Goal: Ask a question: Seek information or help from site administrators or community

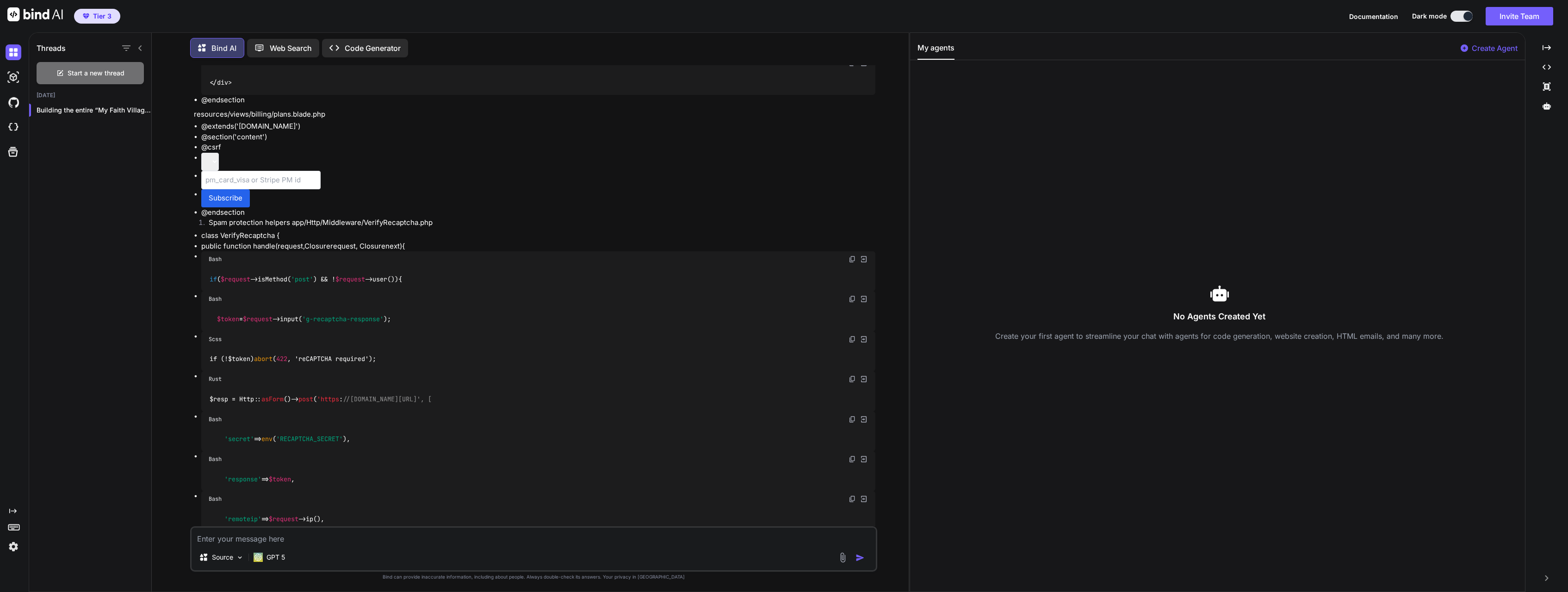
scroll to position [11727, 0]
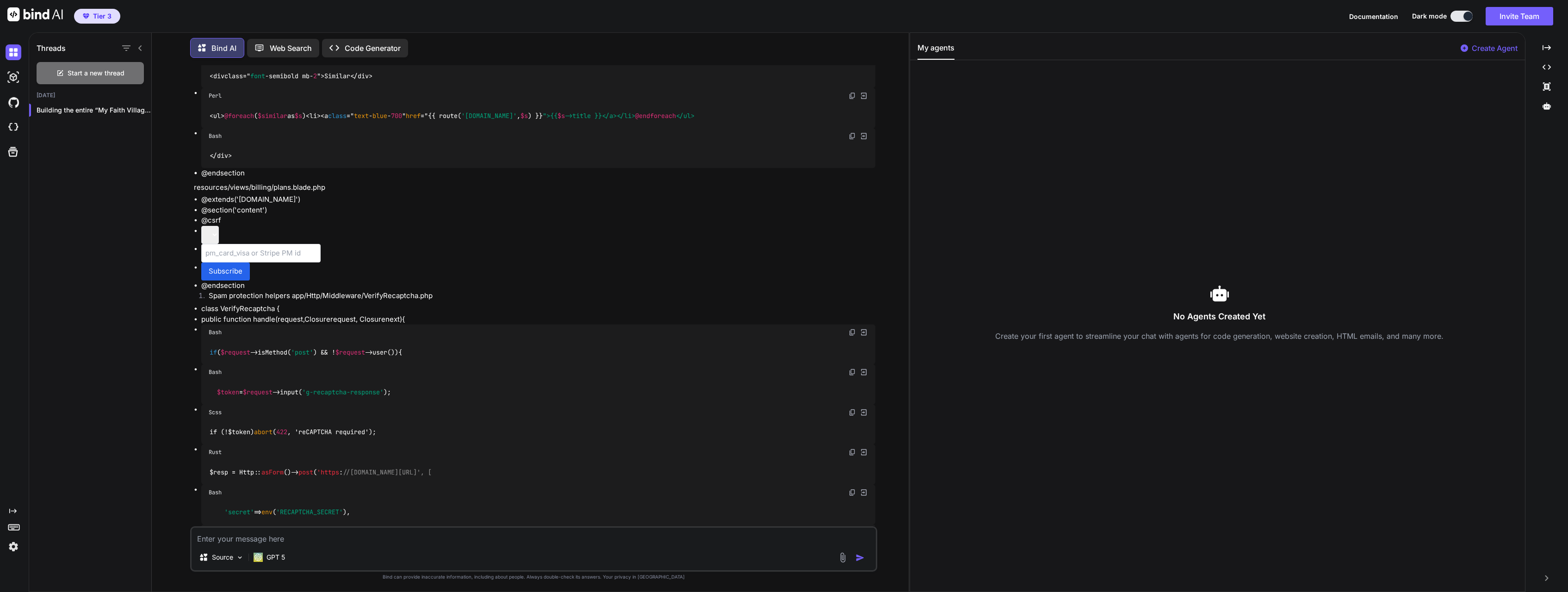
click at [300, 262] on li "Subscribe" at bounding box center [539, 271] width 674 height 18
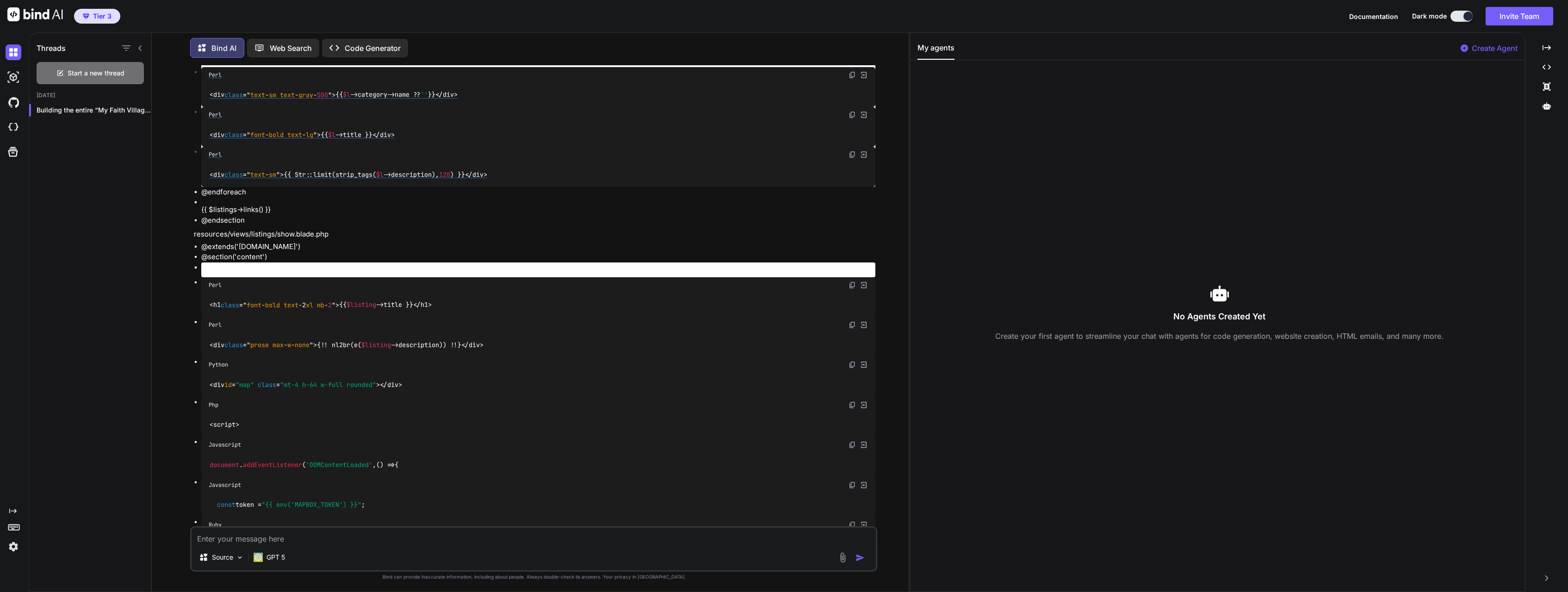
scroll to position [12171, 0]
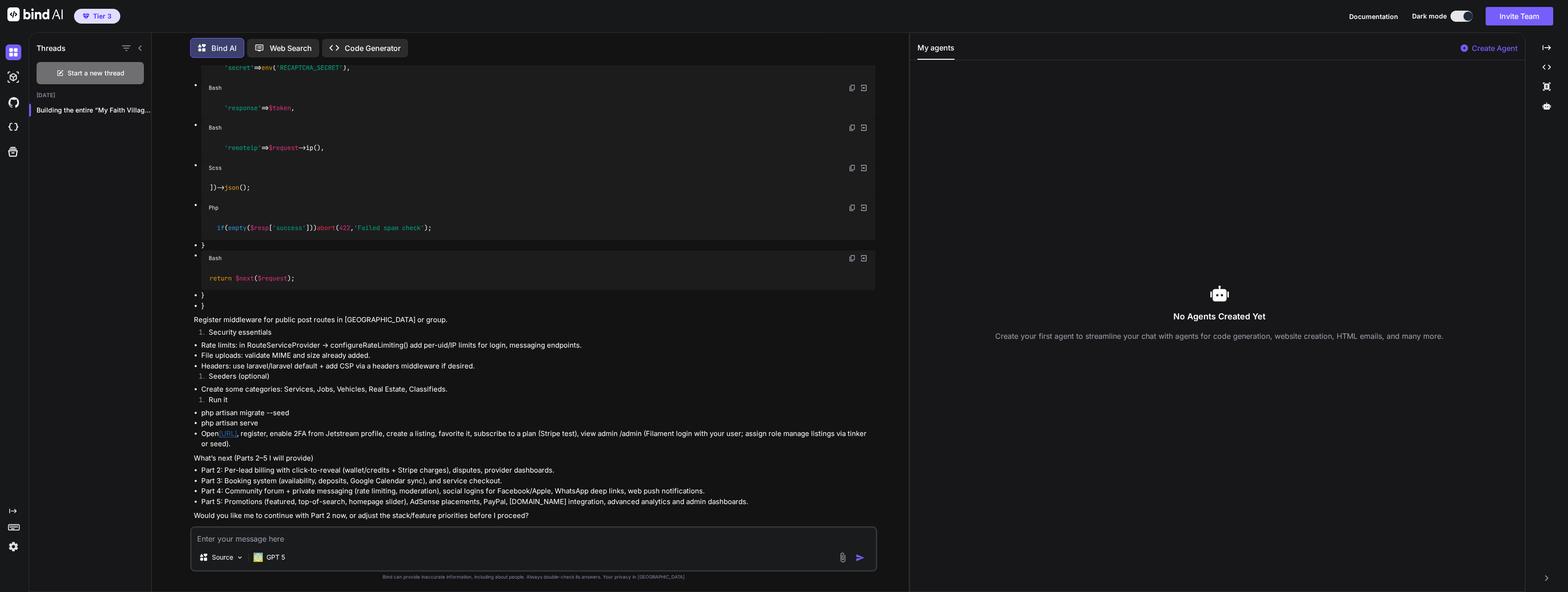
click at [306, 537] on textarea at bounding box center [533, 535] width 684 height 17
type textarea "before you proceed, when is the best time to estable the supabase integration f…"
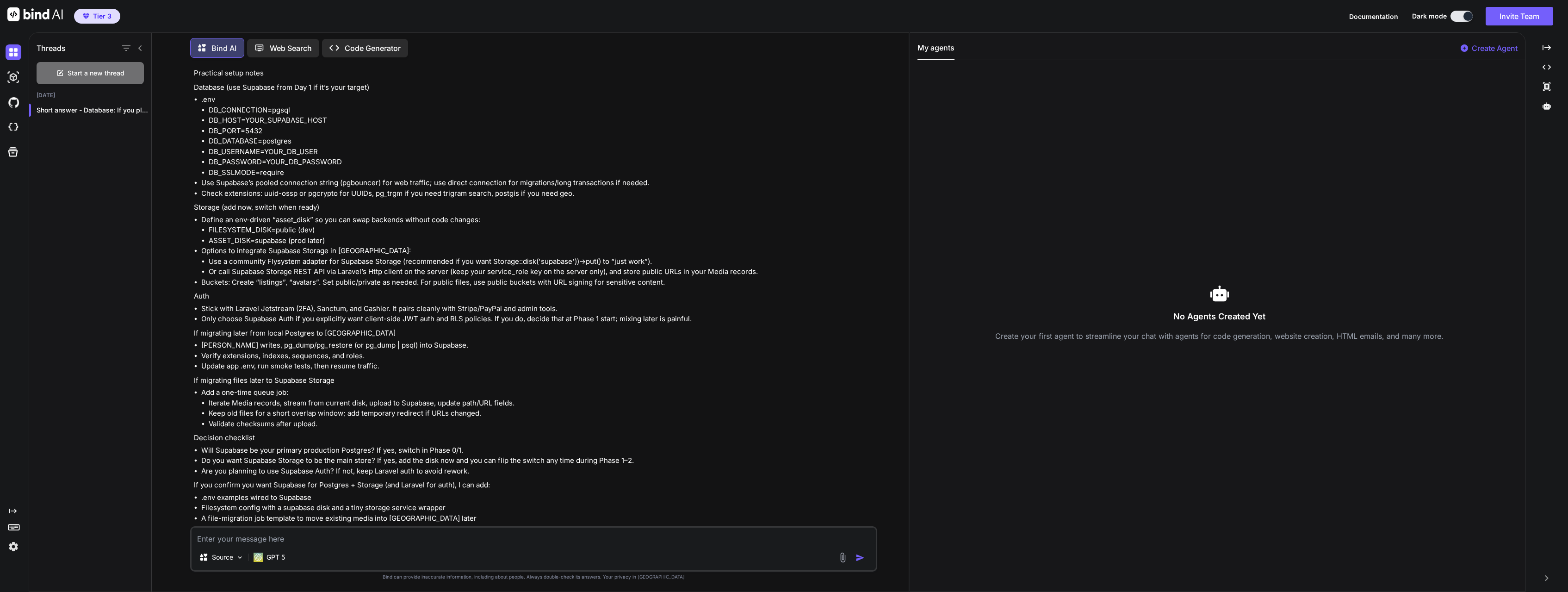
scroll to position [12919, 0]
drag, startPoint x: 281, startPoint y: 457, endPoint x: 398, endPoint y: 457, distance: 117.0
click at [398, 463] on li "Are you planning to use Supabase Auth? If not, keep Laravel auth to avoid rewor…" at bounding box center [539, 468] width 674 height 10
drag, startPoint x: 414, startPoint y: 457, endPoint x: 280, endPoint y: 458, distance: 134.0
click at [280, 463] on li "Are you planning to use Supabase Auth? If not, keep Laravel auth to avoid rewor…" at bounding box center [539, 468] width 674 height 10
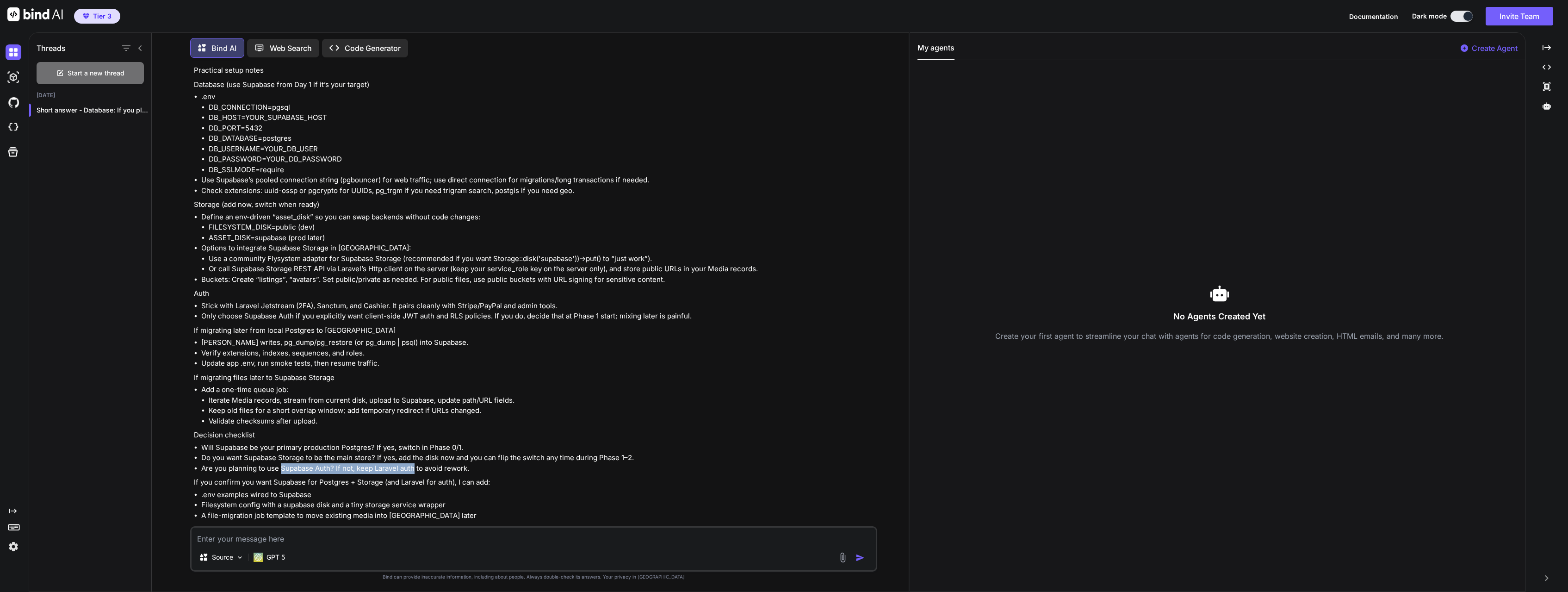
copy li "Supabase Auth? If not, keep Laravel auth"
click at [275, 539] on textarea at bounding box center [533, 535] width 684 height 17
drag, startPoint x: 256, startPoint y: 472, endPoint x: 455, endPoint y: 467, distance: 199.1
click at [455, 477] on p "If you confirm you want Supabase for Postgres + Storage (and Laravel for auth),…" at bounding box center [534, 482] width 681 height 10
copy p "want Supabase for Postgres + Storage (and Laravel for auth)"
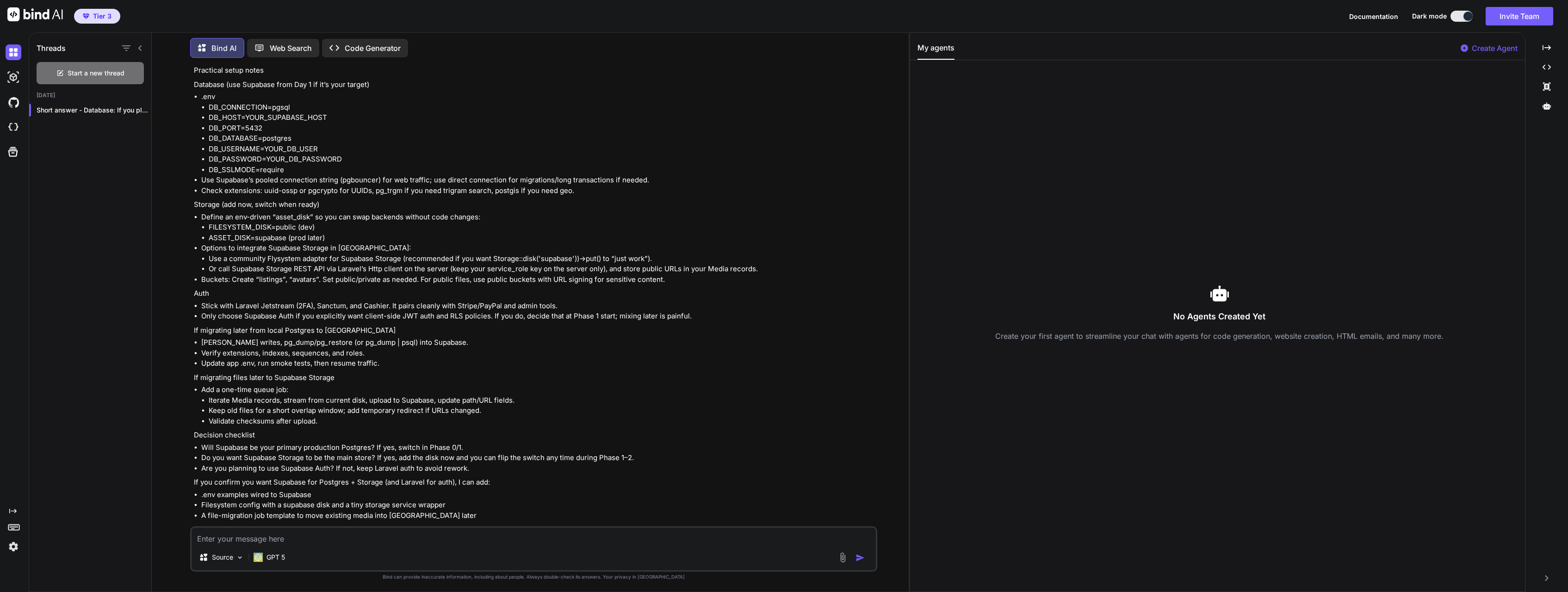
click at [296, 536] on textarea at bounding box center [533, 535] width 684 height 17
paste textarea "want Supabase for Postgres + Storage (and Laravel for auth)"
type textarea "I want want Supabase for Postgres + Storage (and Laravel for auth)"
click at [857, 555] on img "button" at bounding box center [860, 558] width 10 height 10
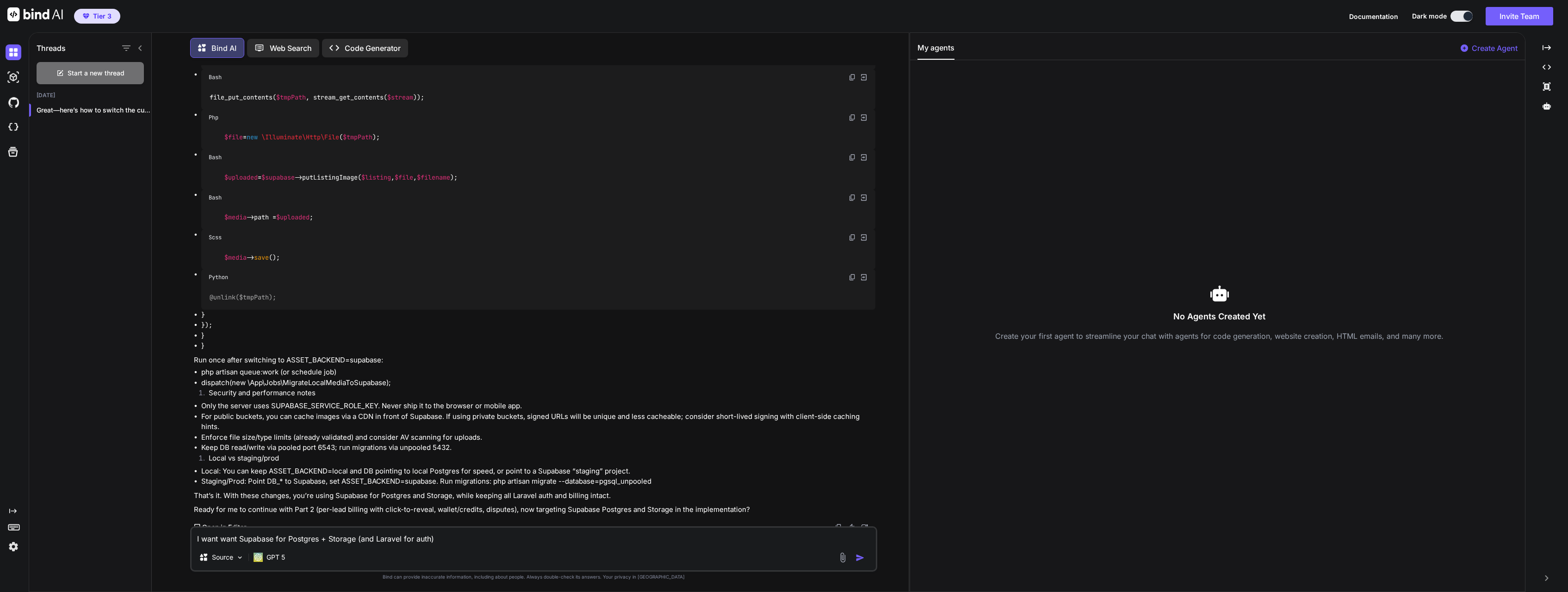
scroll to position [18735, 0]
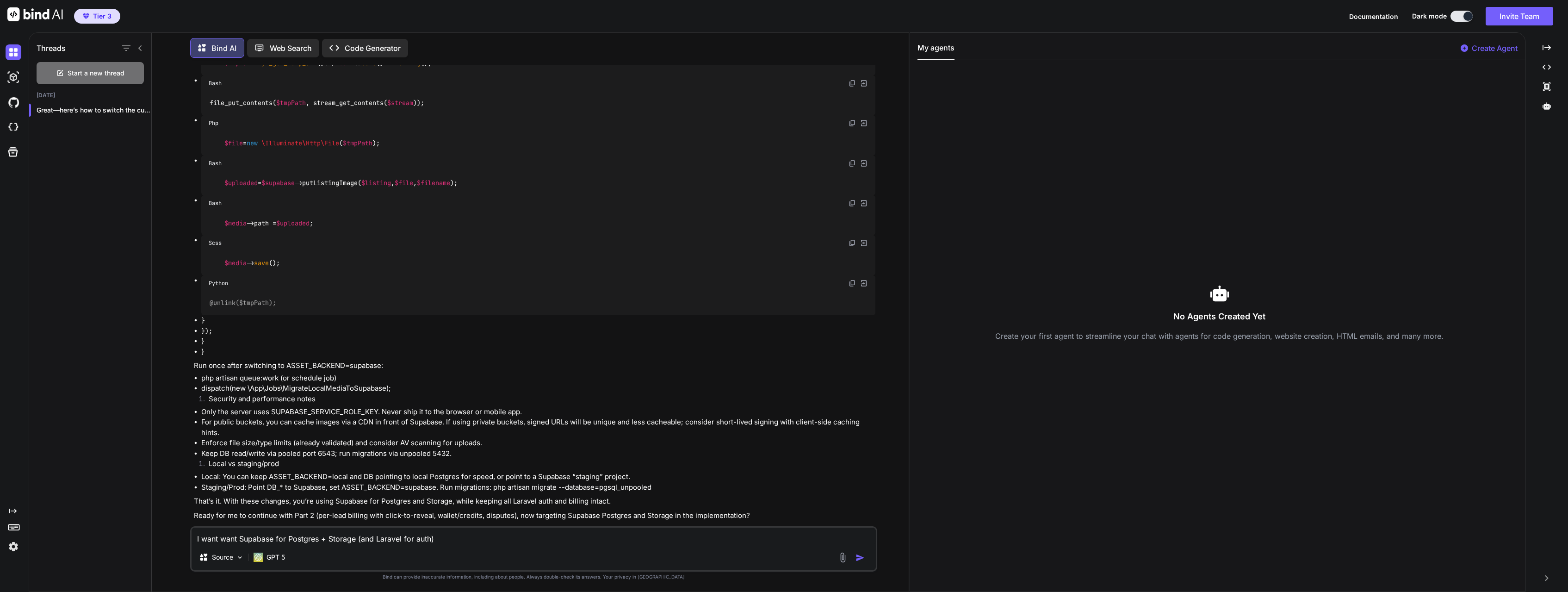
click at [274, 535] on textarea "I want want Supabase for Postgres + Storage (and Laravel for auth)" at bounding box center [533, 535] width 684 height 17
type textarea "o"
type textarea "do you need my supa base creditials to integrate for me?"
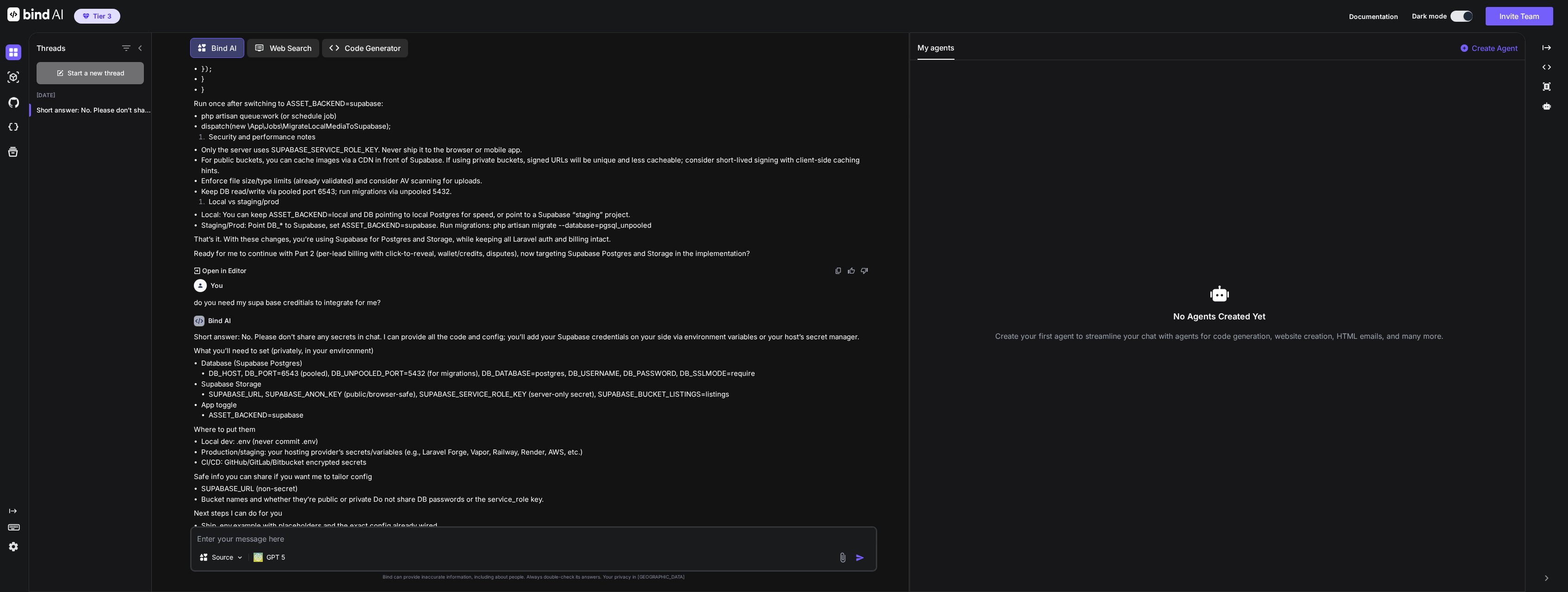
scroll to position [19055, 0]
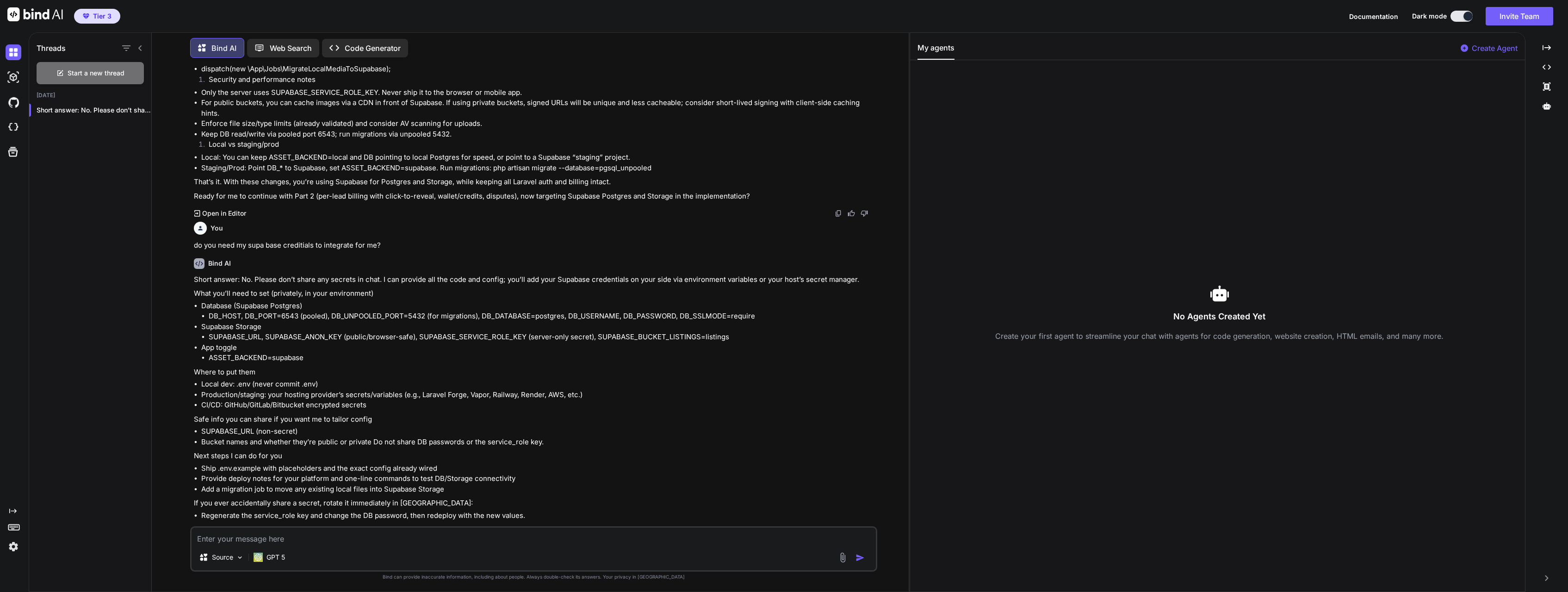
click at [187, 509] on div "You Bind AI Below is a practical, phased plan to build “My Faith Village” — a m…" at bounding box center [534, 328] width 750 height 526
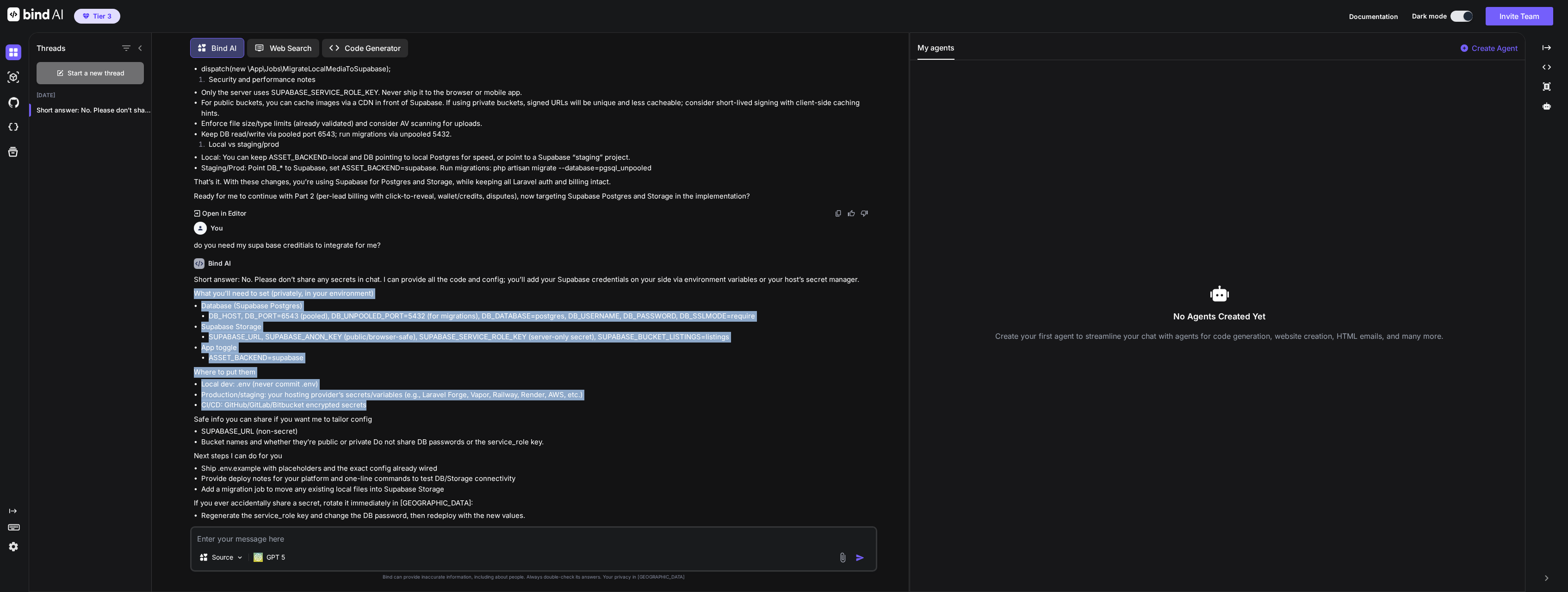
drag, startPoint x: 194, startPoint y: 280, endPoint x: 379, endPoint y: 394, distance: 217.3
click at [379, 394] on div "You Bind AI Below is a practical, phased plan to build “My Faith Village” — a m…" at bounding box center [535, 296] width 685 height 461
copy div "What you’ll need to set (privately, in your environment) Database (Supabase Pos…"
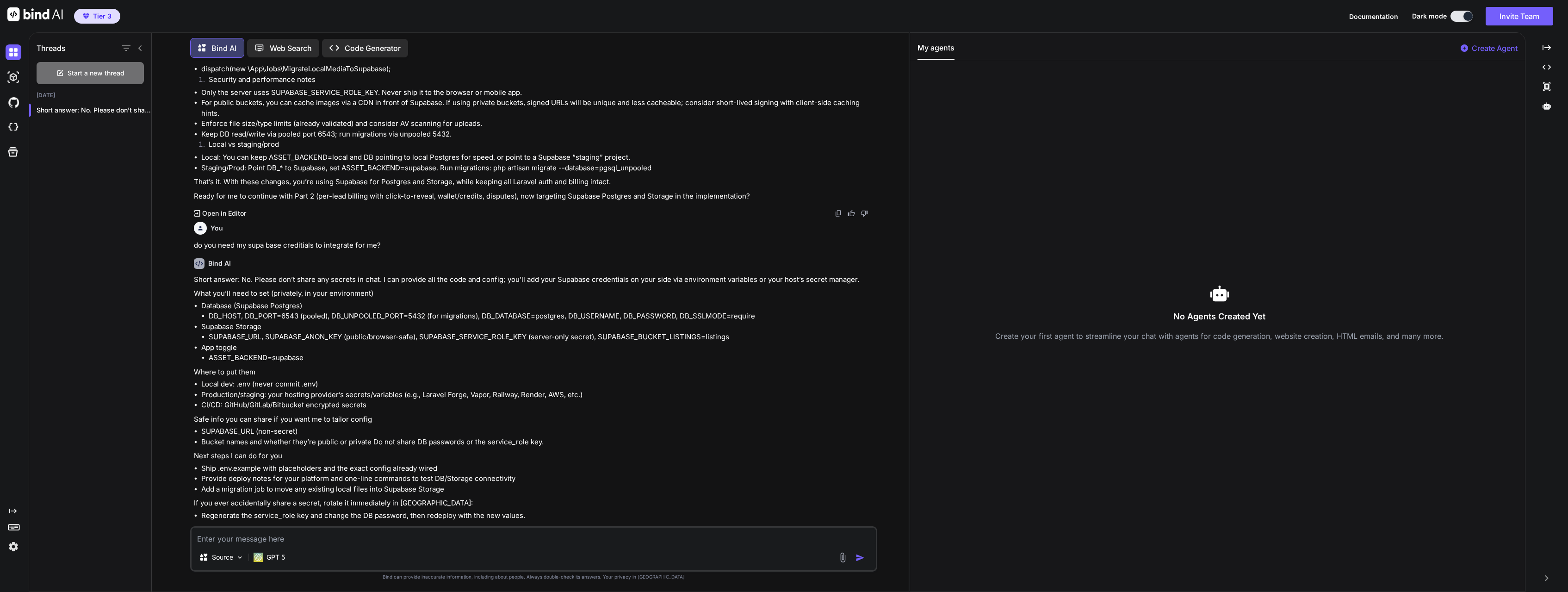
click at [292, 535] on textarea at bounding box center [533, 535] width 684 height 17
paste textarea "What you’ll need to set (privately, in your environment) Database (Supabase Pos…"
type textarea "will need detail instructions for this: What you’ll need to set (privately, in …"
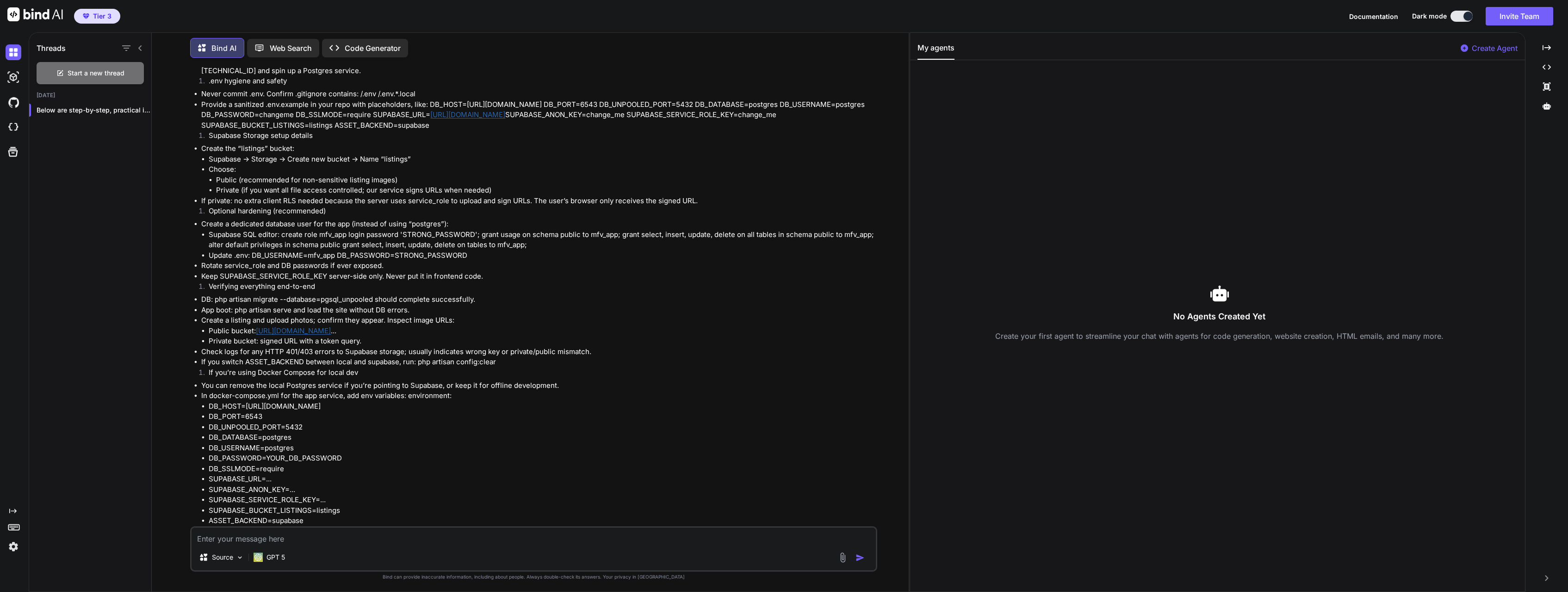
scroll to position [21023, 0]
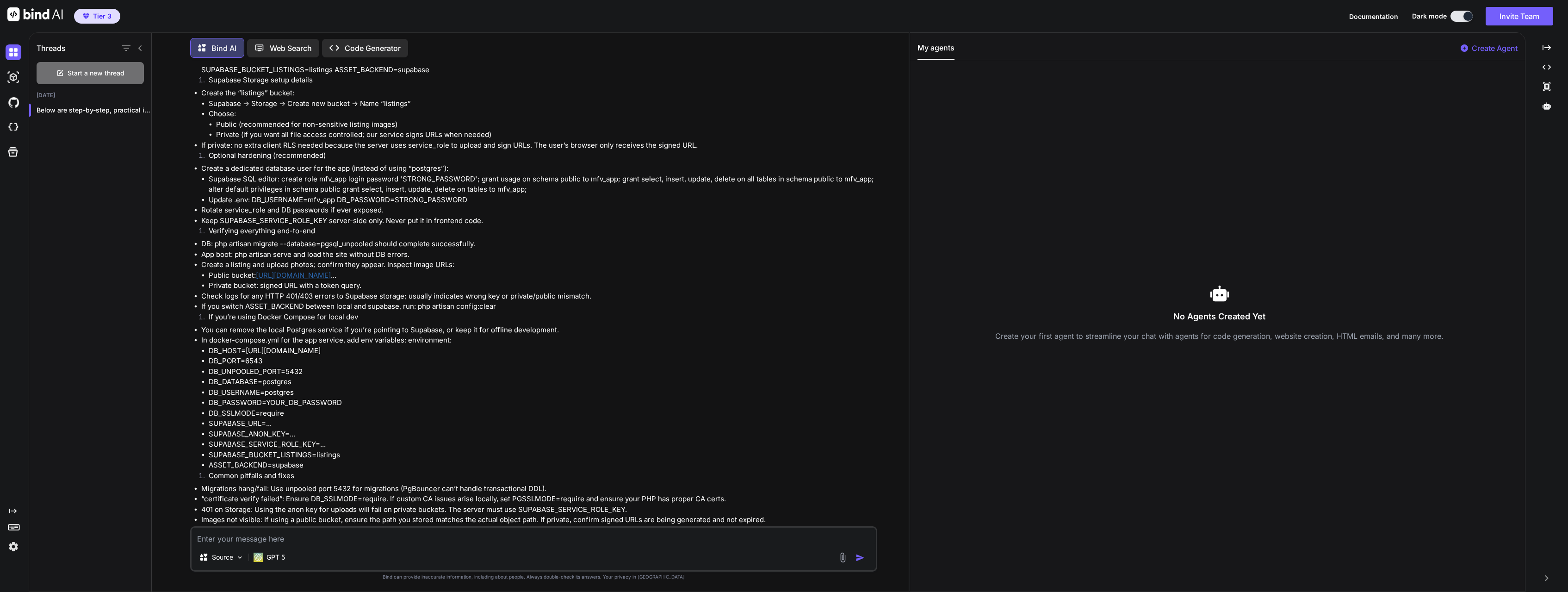
drag, startPoint x: 282, startPoint y: 508, endPoint x: 203, endPoint y: 504, distance: 79.1
click at [203, 562] on li "Platform-specific deploy notes (Forge/Vapor/Render/Railway) as a checklist you …" at bounding box center [539, 567] width 674 height 10
copy li "Platform-specific deploy"
click at [258, 538] on textarea at bounding box center [533, 535] width 684 height 17
type textarea "what platforms can I depaoy this app when done"
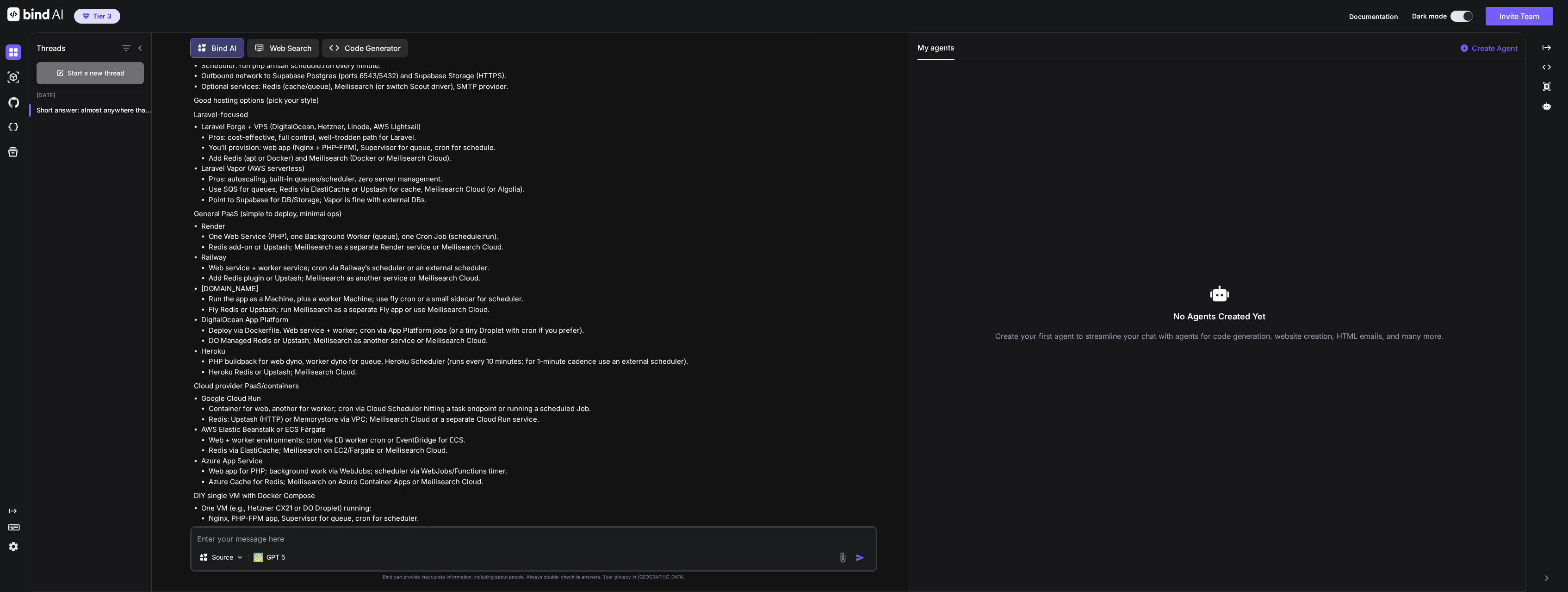
scroll to position [21756, 0]
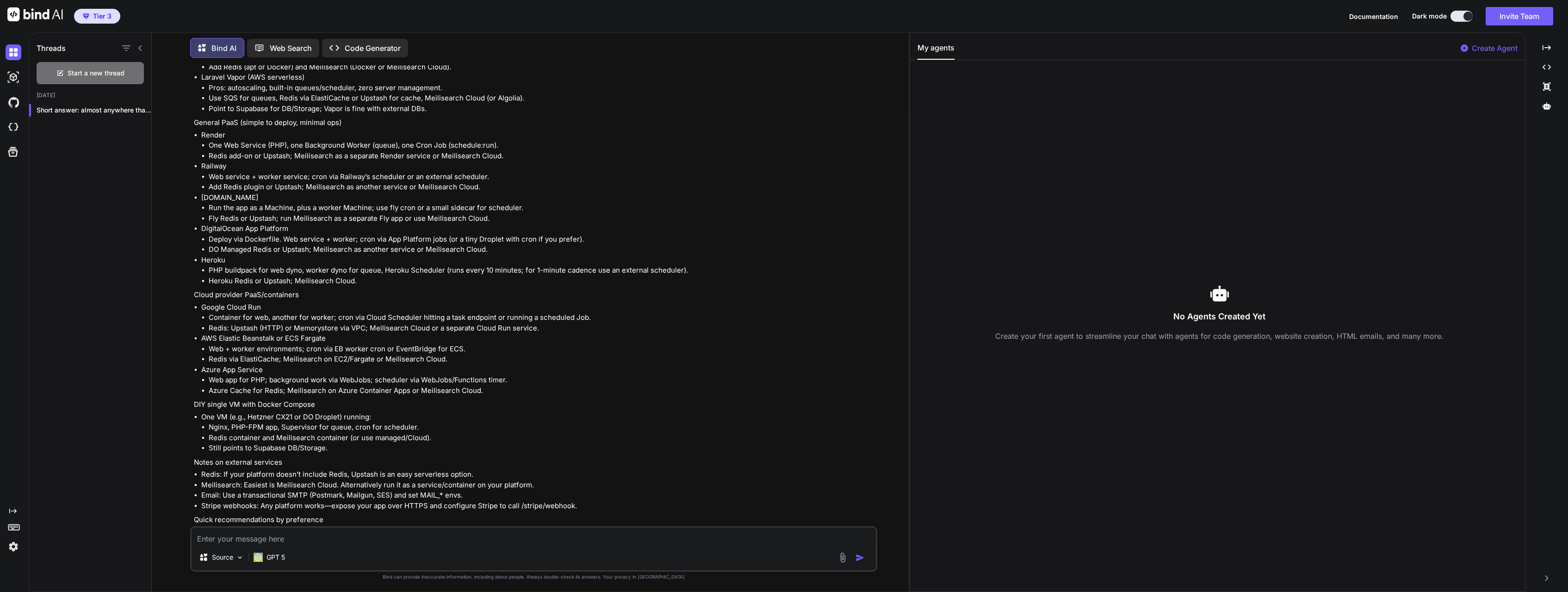
click at [304, 535] on textarea at bounding box center [533, 535] width 684 height 17
type textarea "i am using racknerd"
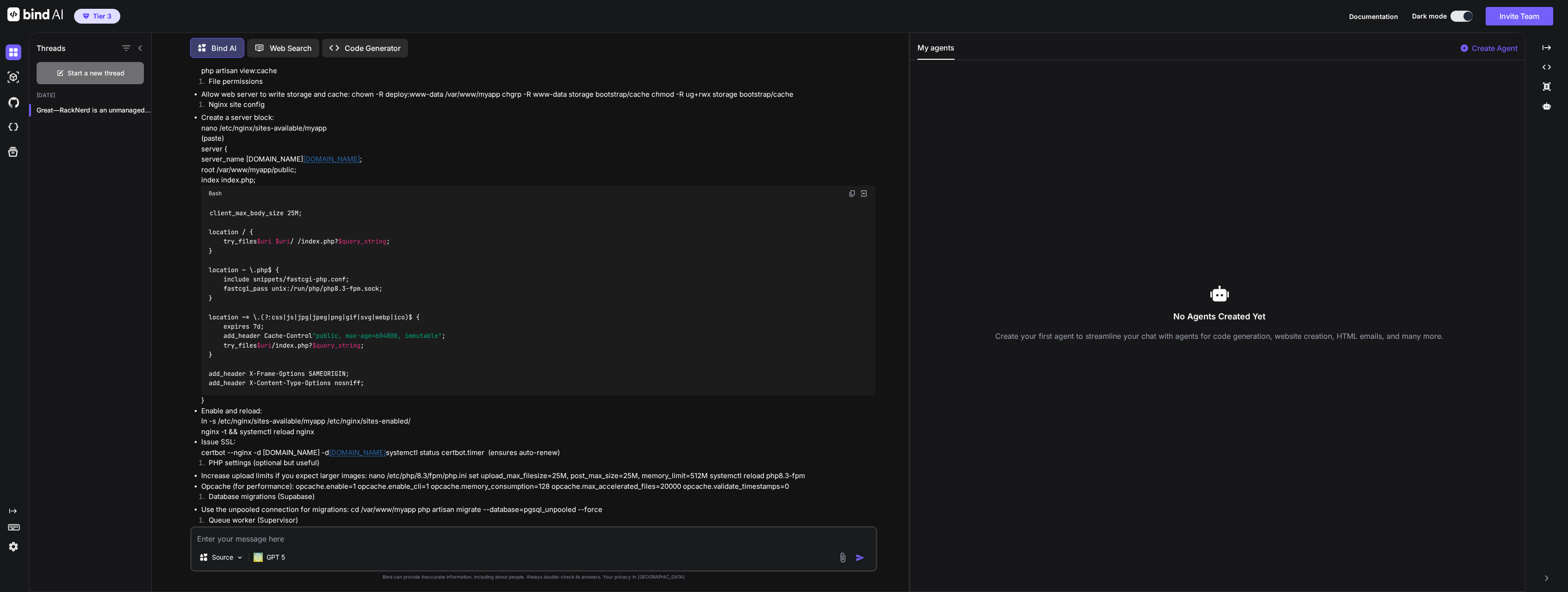
scroll to position [23157, 0]
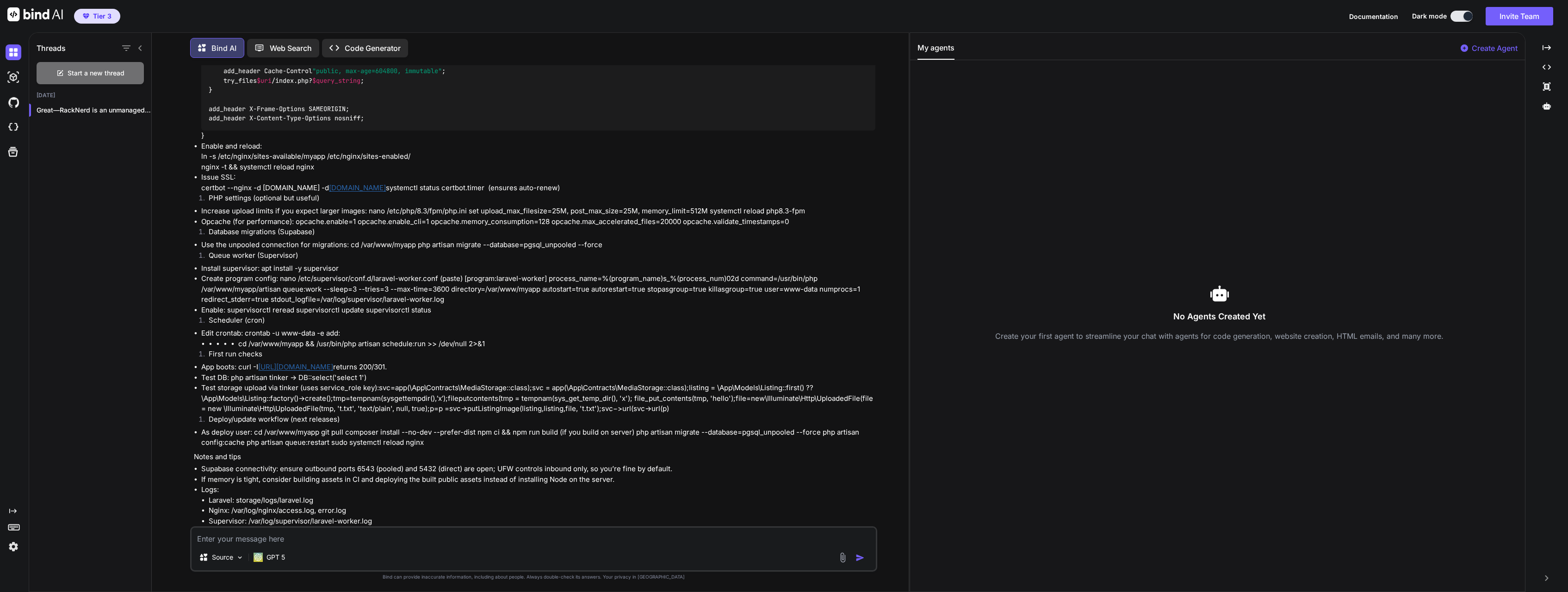
drag, startPoint x: 490, startPoint y: 505, endPoint x: 392, endPoint y: 508, distance: 98.0
click at [392, 540] on p "If you share your Ubuntu version and whether you prefer to build assets on-serv…" at bounding box center [534, 545] width 681 height 10
click at [288, 543] on textarea at bounding box center [533, 535] width 684 height 17
paste textarea "build assets on-server or in CI,"
type textarea "what do you mean by? build assets on-server or in CI,"
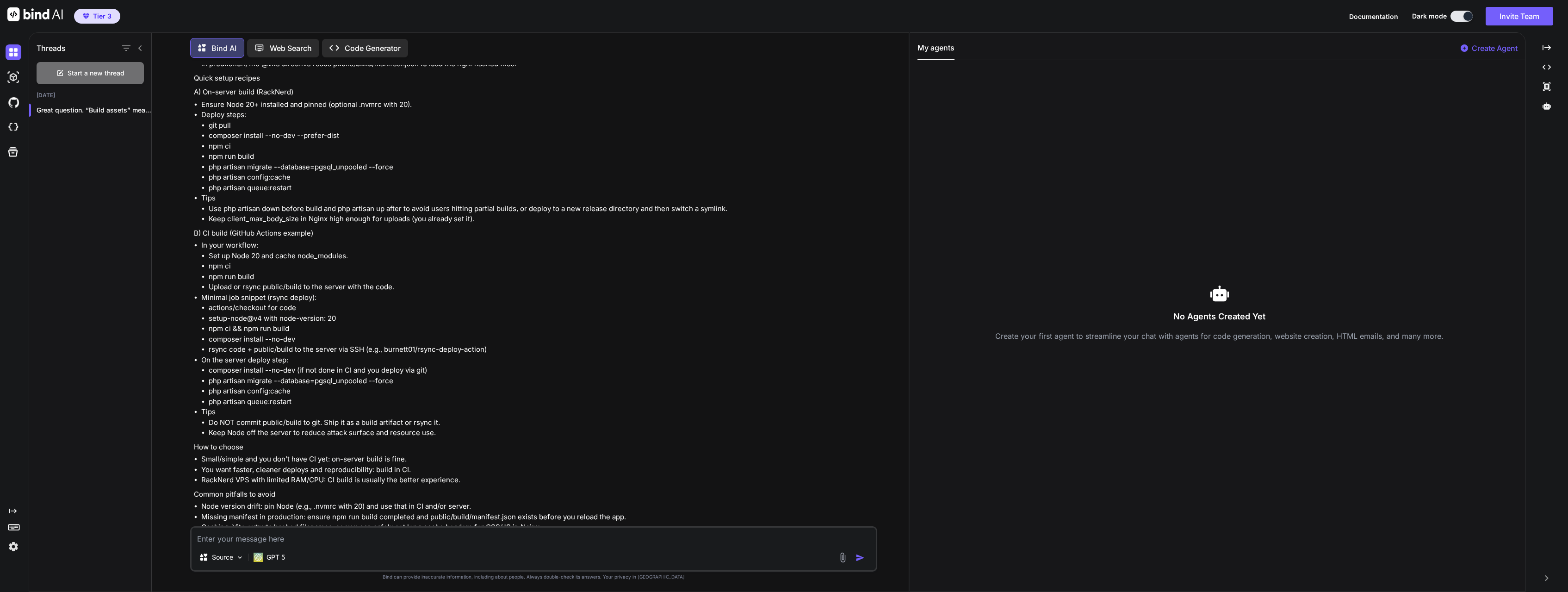
scroll to position [24071, 0]
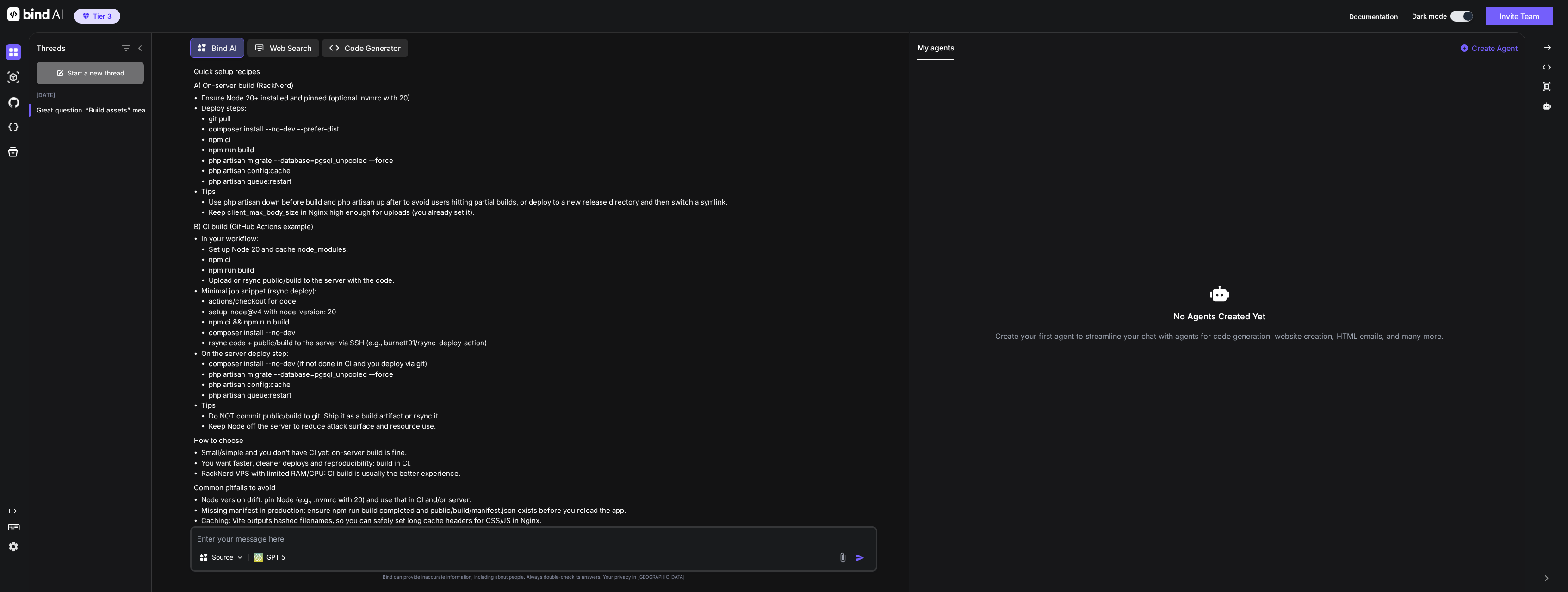
click at [241, 535] on textarea at bounding box center [533, 535] width 684 height 17
paste textarea "Ubuntu 22.04"
drag, startPoint x: 325, startPoint y: 504, endPoint x: 367, endPoint y: 503, distance: 42.0
click at [367, 540] on p "If you tell me whether you want to build on the server or in CI, I can give you…" at bounding box center [534, 545] width 681 height 10
copy p "on the server"
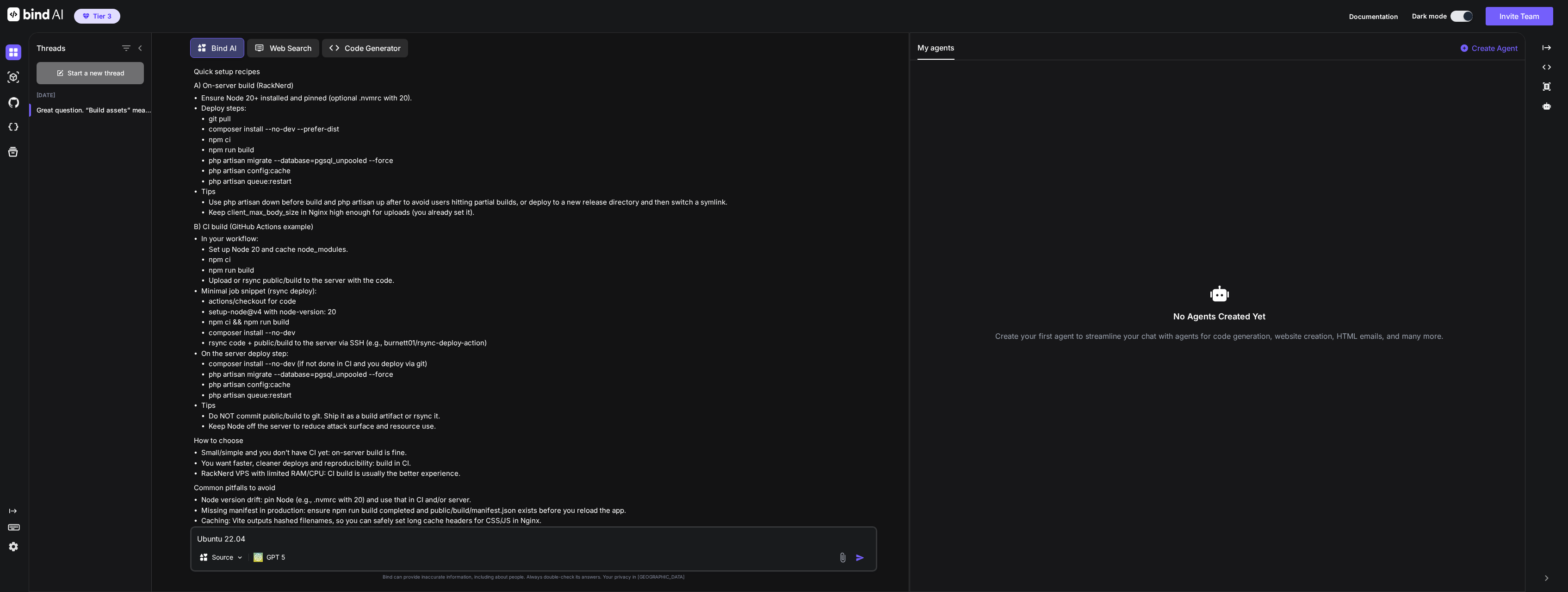
click at [286, 534] on textarea "Ubuntu 22.04" at bounding box center [533, 535] width 684 height 17
paste textarea "on the server"
drag, startPoint x: 416, startPoint y: 504, endPoint x: 775, endPoint y: 501, distance: 359.0
click at [778, 540] on p "If you tell me whether you want to build on the server or in CI, I can give you…" at bounding box center [534, 545] width 681 height 10
copy p "give you a ready-to-paste deploy script or GitHub Actions workflow plus any Ngi…"
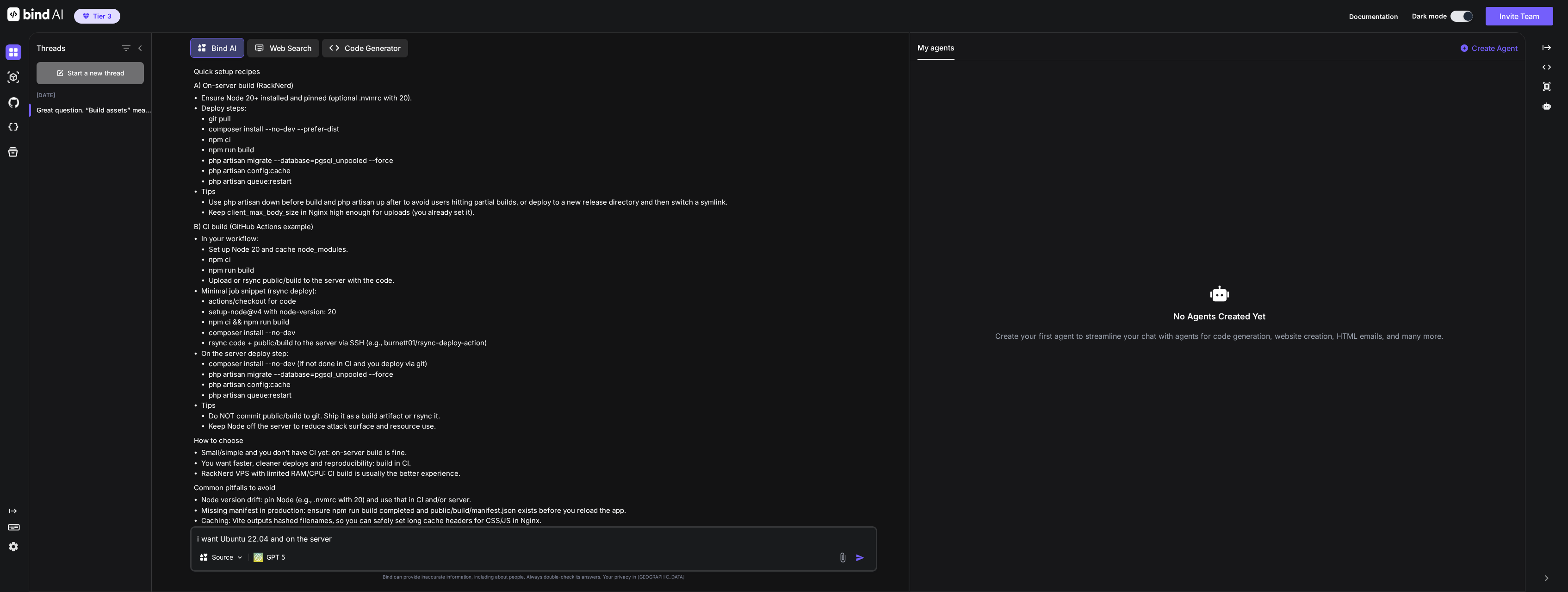
click at [417, 543] on textarea "i want Ubuntu 22.04 and on the server" at bounding box center [533, 535] width 684 height 17
type textarea "i want Ubuntu 22.04 and on the server, please give"
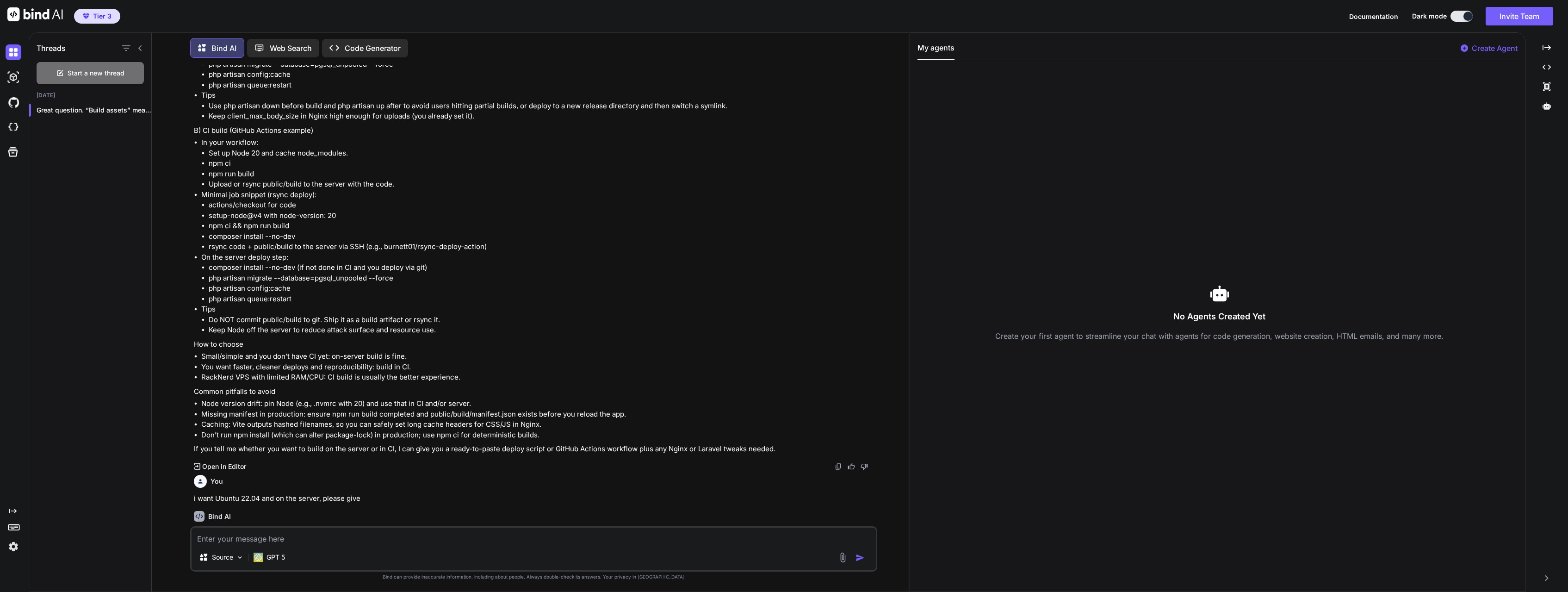
scroll to position [24168, 0]
paste textarea "give you a ready-to-paste deploy script or GitHub Actions workflow plus any Ngi…"
click at [857, 555] on img "button" at bounding box center [860, 558] width 10 height 10
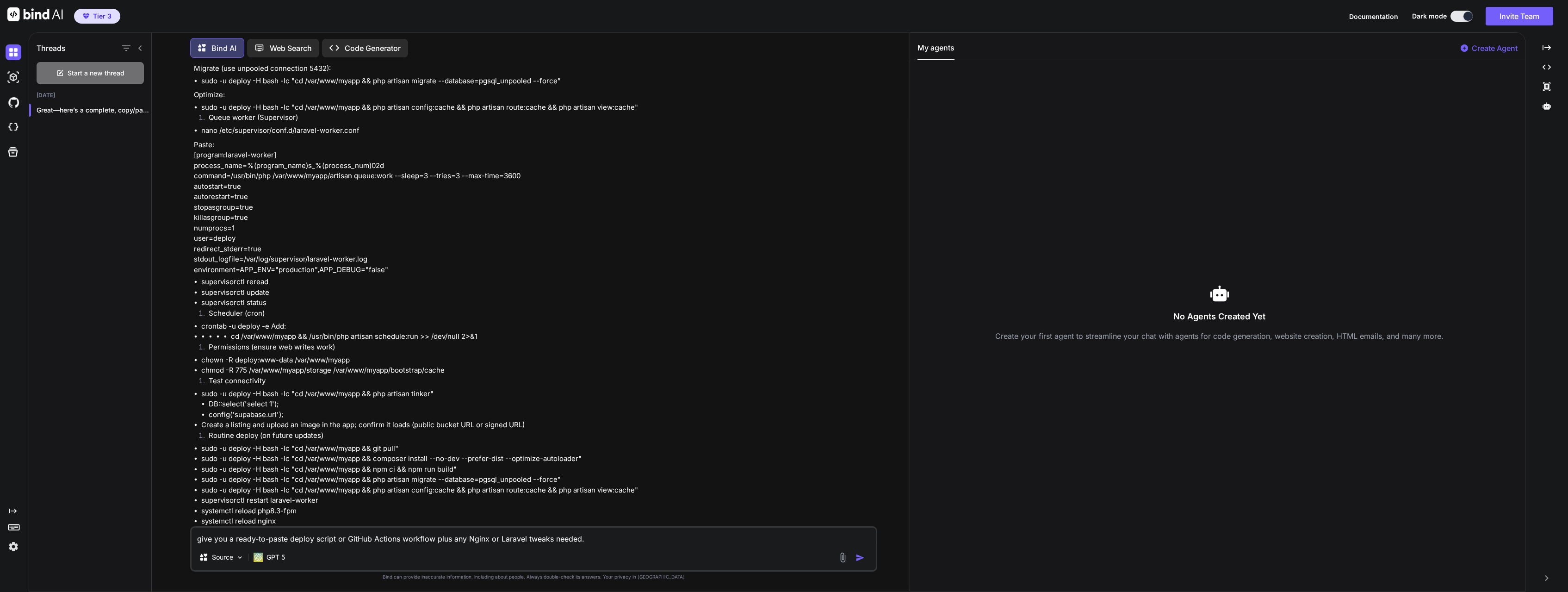
scroll to position [26143, 0]
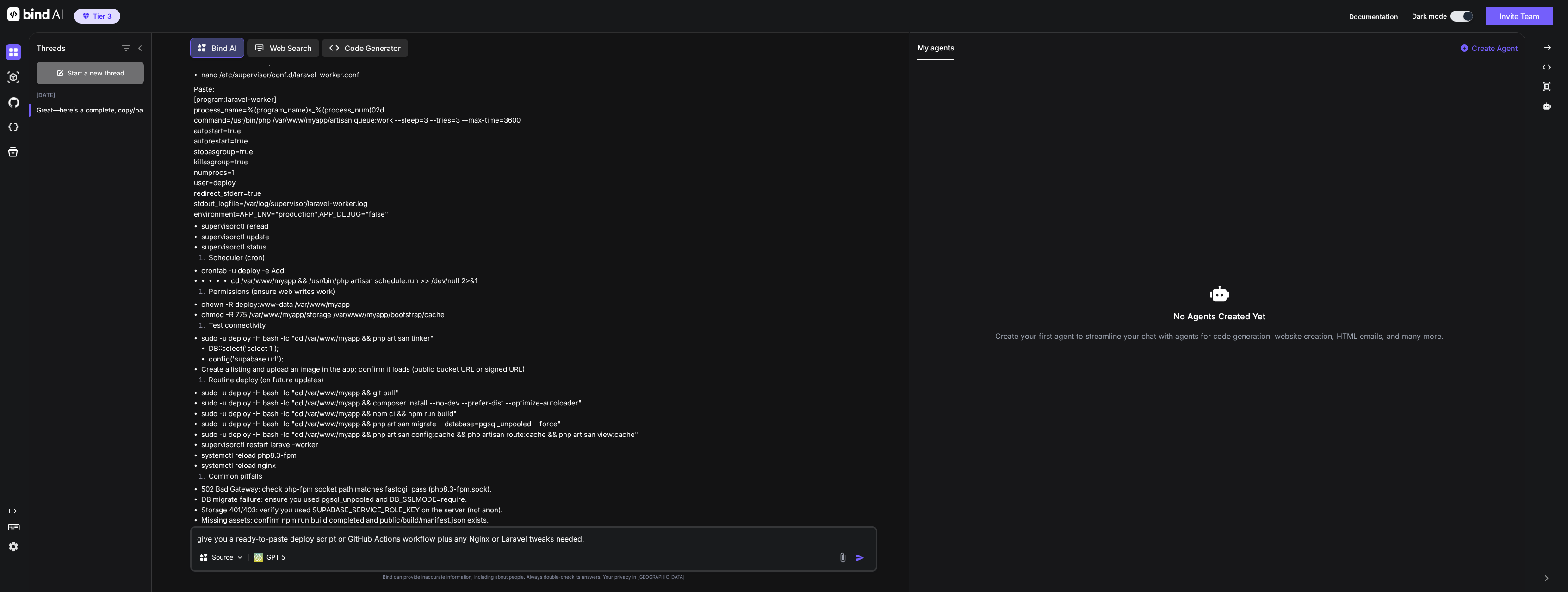
drag, startPoint x: 590, startPoint y: 535, endPoint x: 174, endPoint y: 586, distance: 419.1
click at [191, 544] on textarea "give you a ready-to-paste deploy script or GitHub Actions workflow plus any Ngi…" at bounding box center [533, 535] width 684 height 17
type textarea "yes"
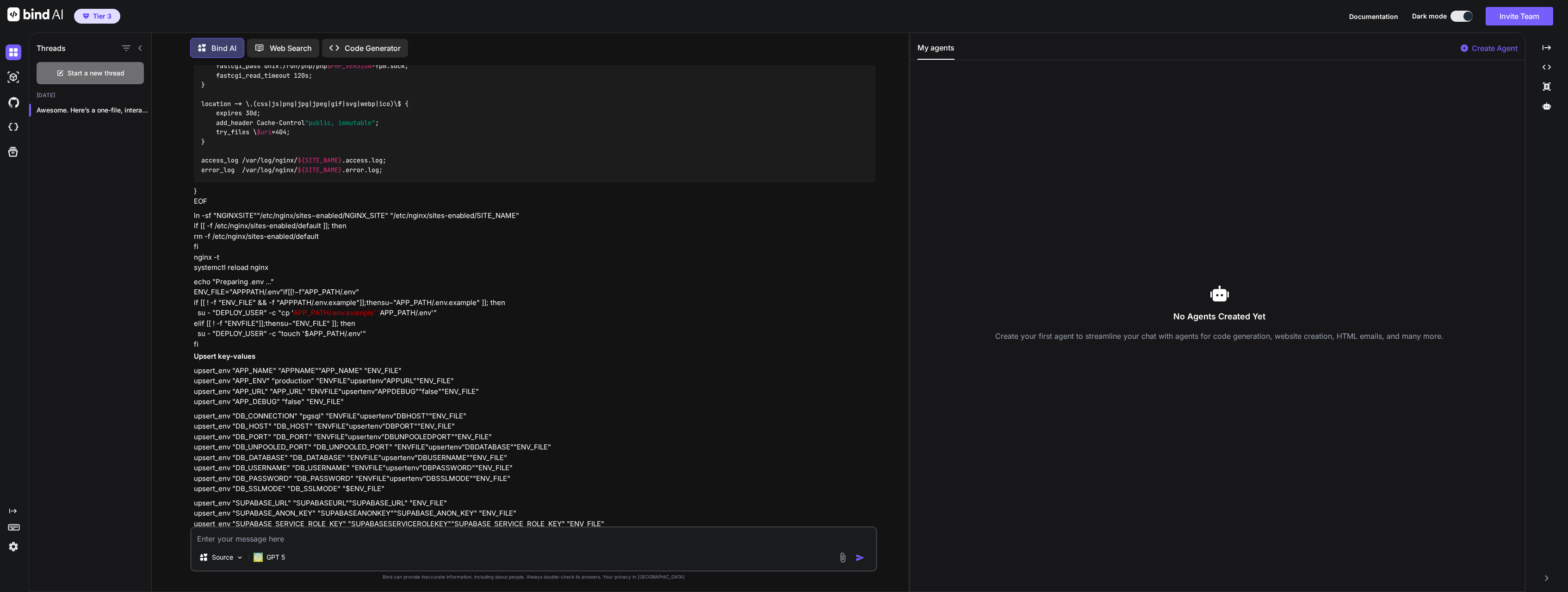
scroll to position [29284, 0]
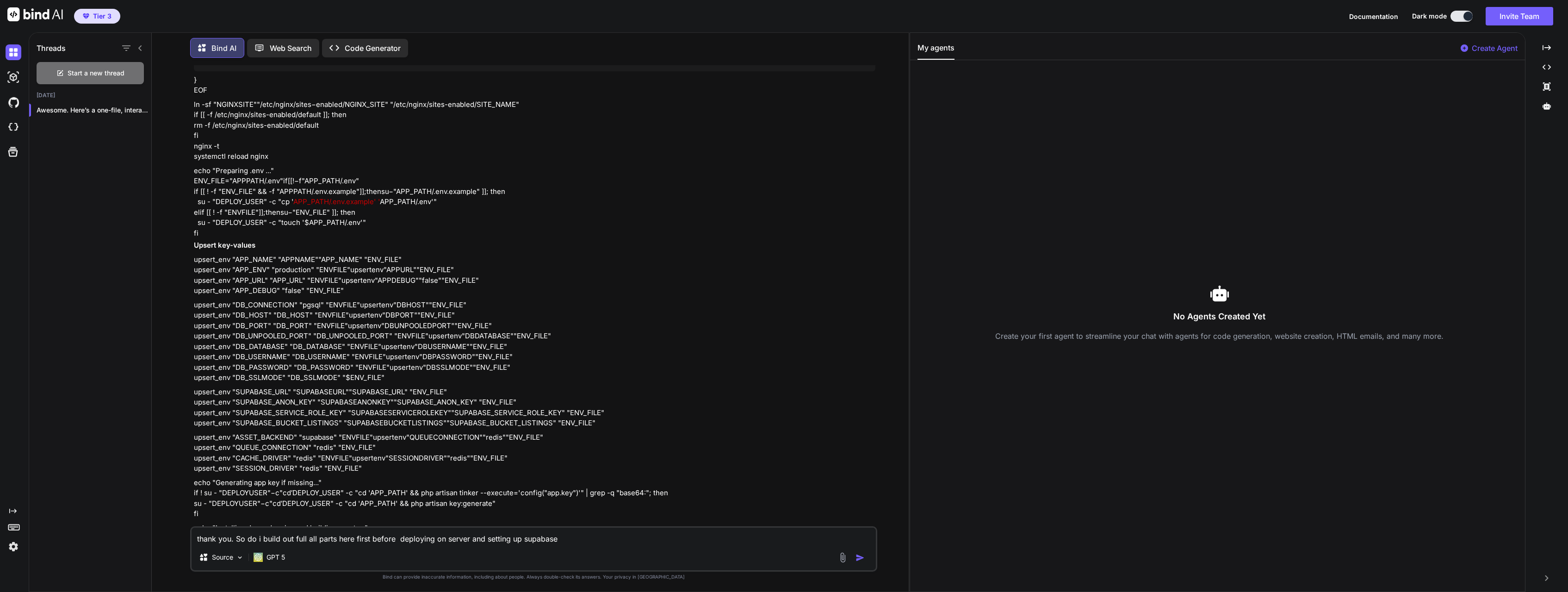
type textarea "thank you. So do i build out full all parts here first before deploying on serv…"
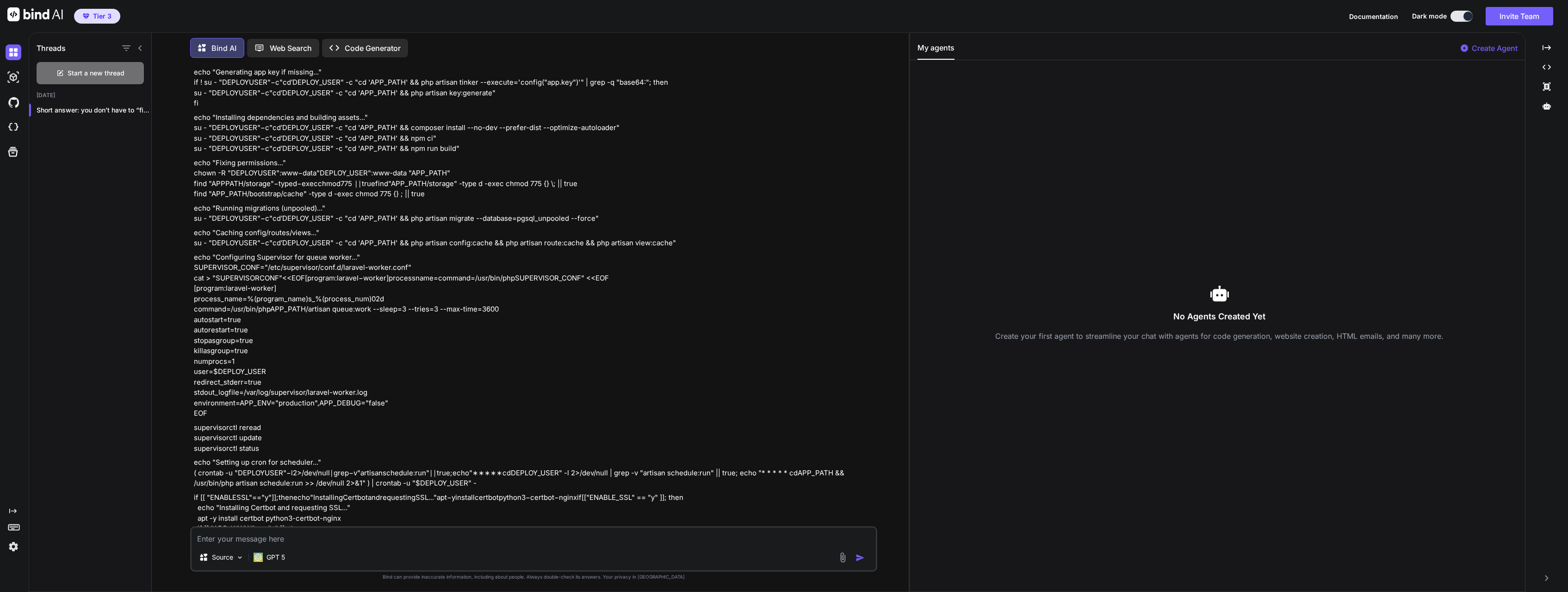
scroll to position [29703, 0]
